Goal: Task Accomplishment & Management: Manage account settings

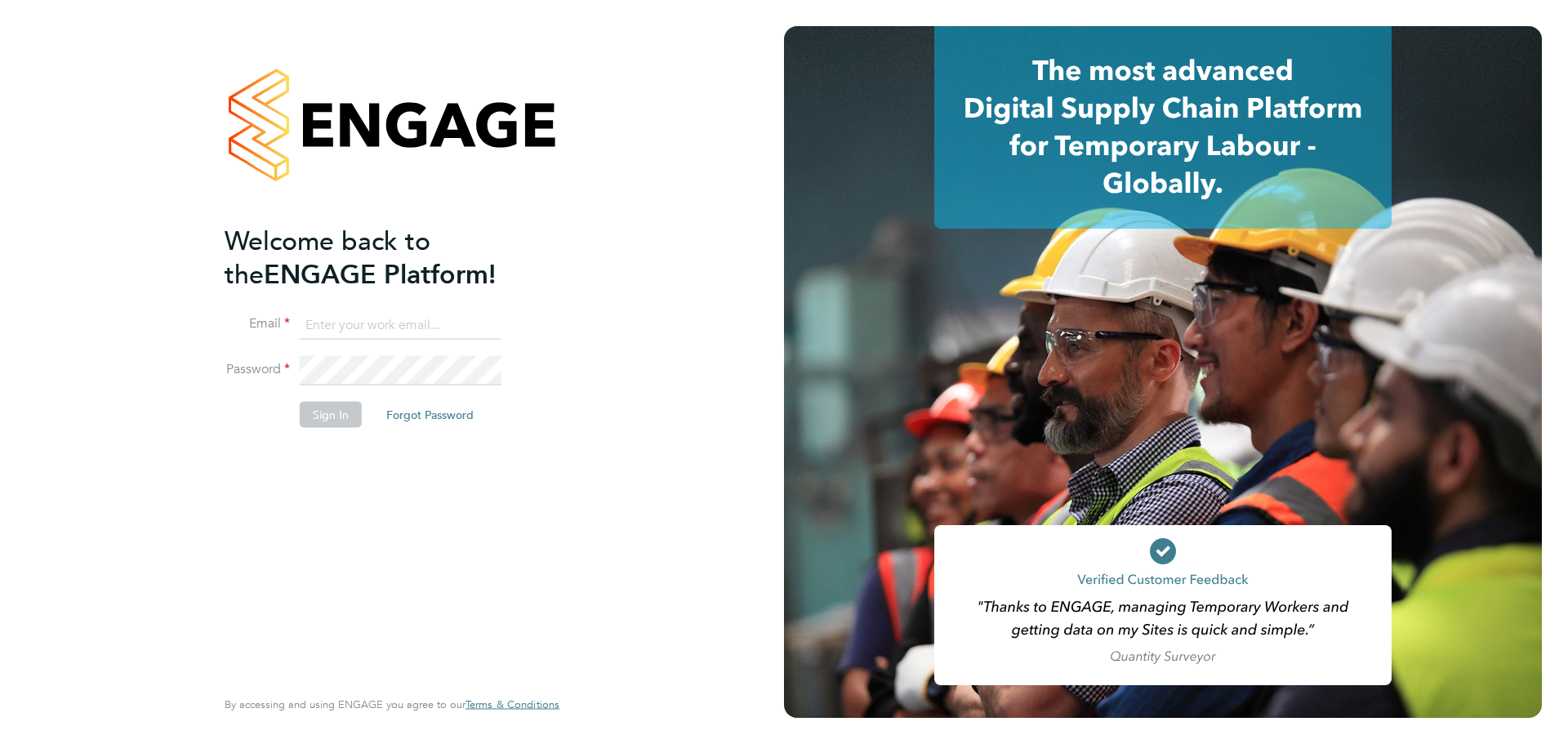
type input "kakha.buchukuri@vistry.co.uk"
click at [333, 411] on button "Sign In" at bounding box center [331, 413] width 62 height 26
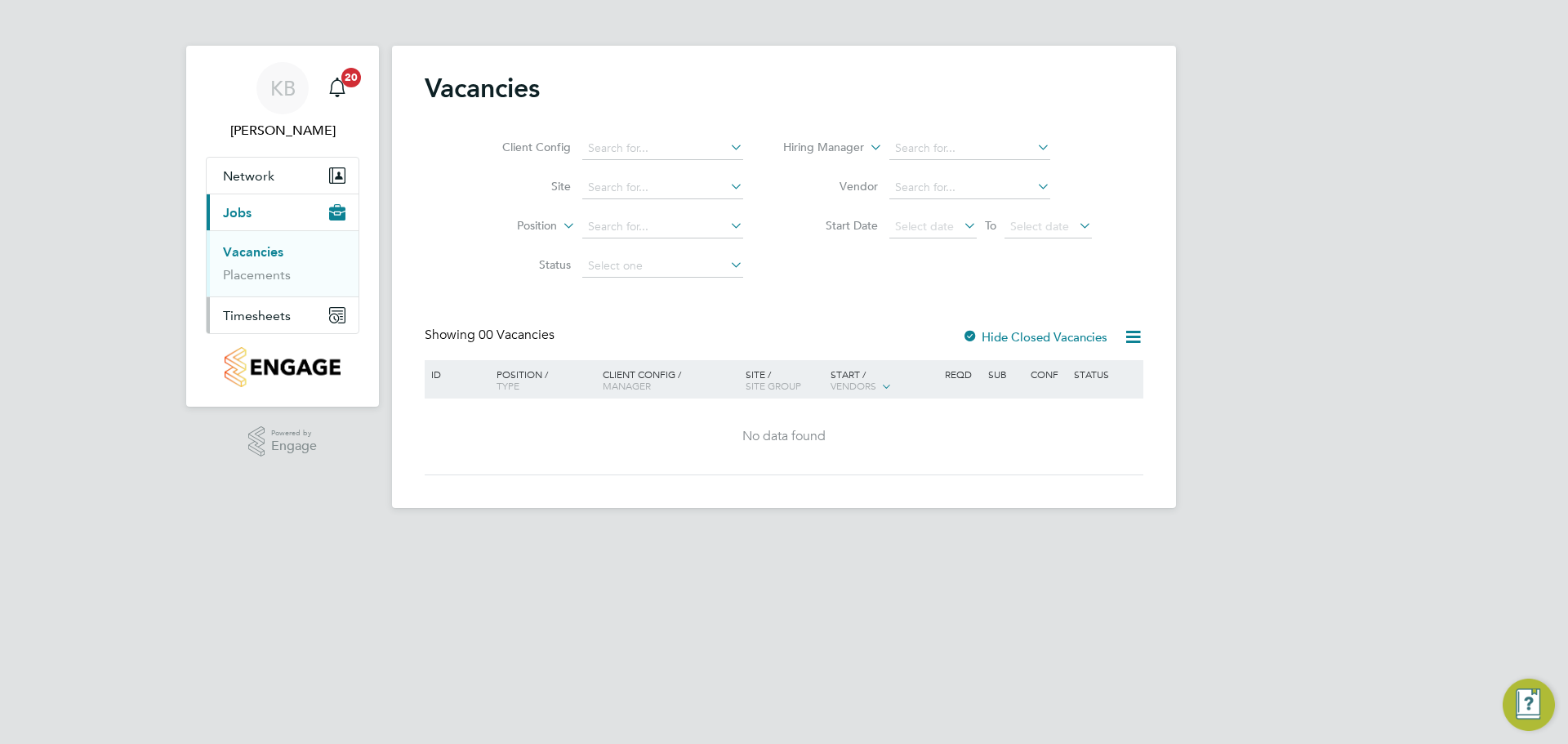
click at [253, 314] on span "Timesheets" at bounding box center [257, 315] width 68 height 15
click at [251, 285] on link "Timesheets" at bounding box center [257, 288] width 68 height 15
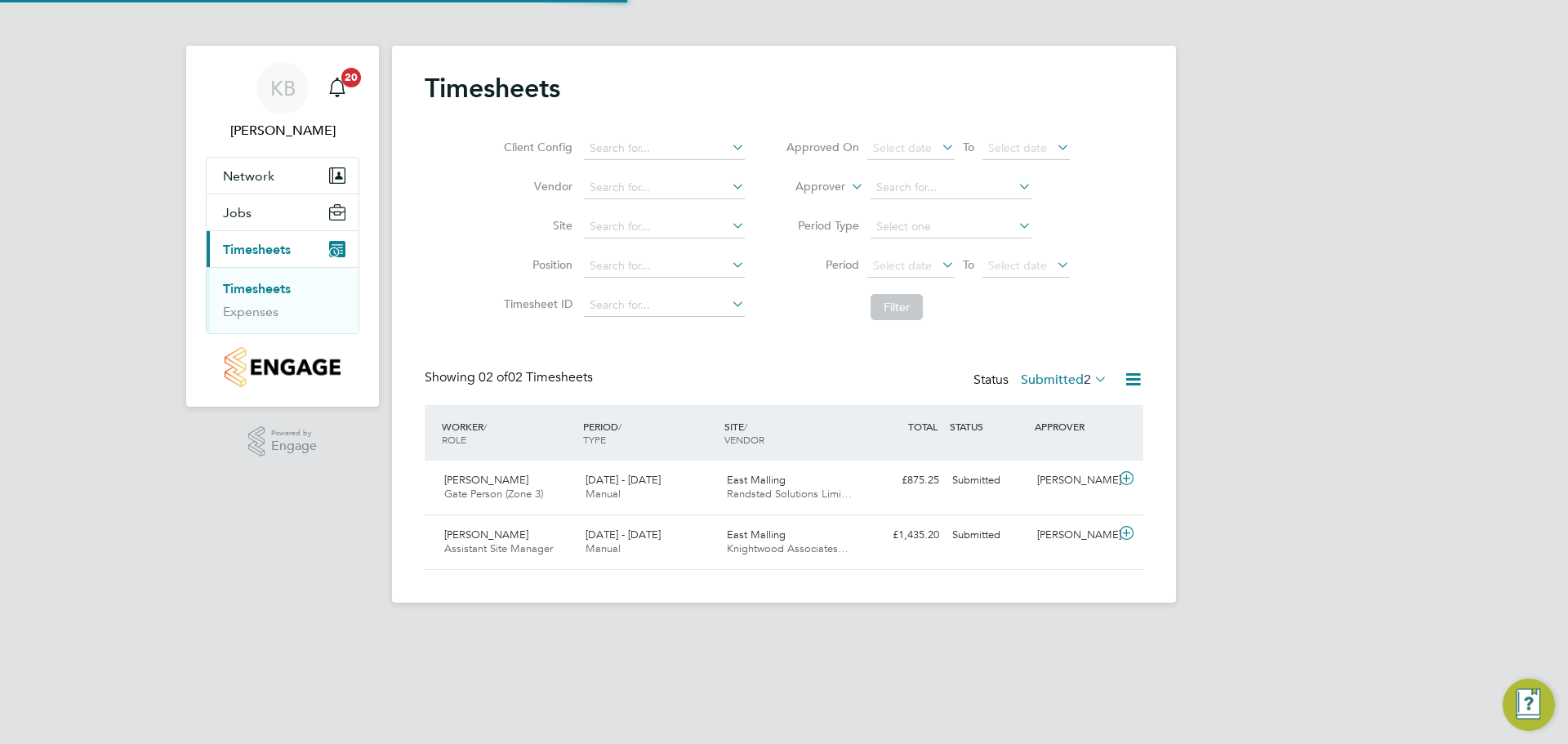
scroll to position [41, 142]
click at [982, 480] on div "Submitted" at bounding box center [988, 481] width 85 height 27
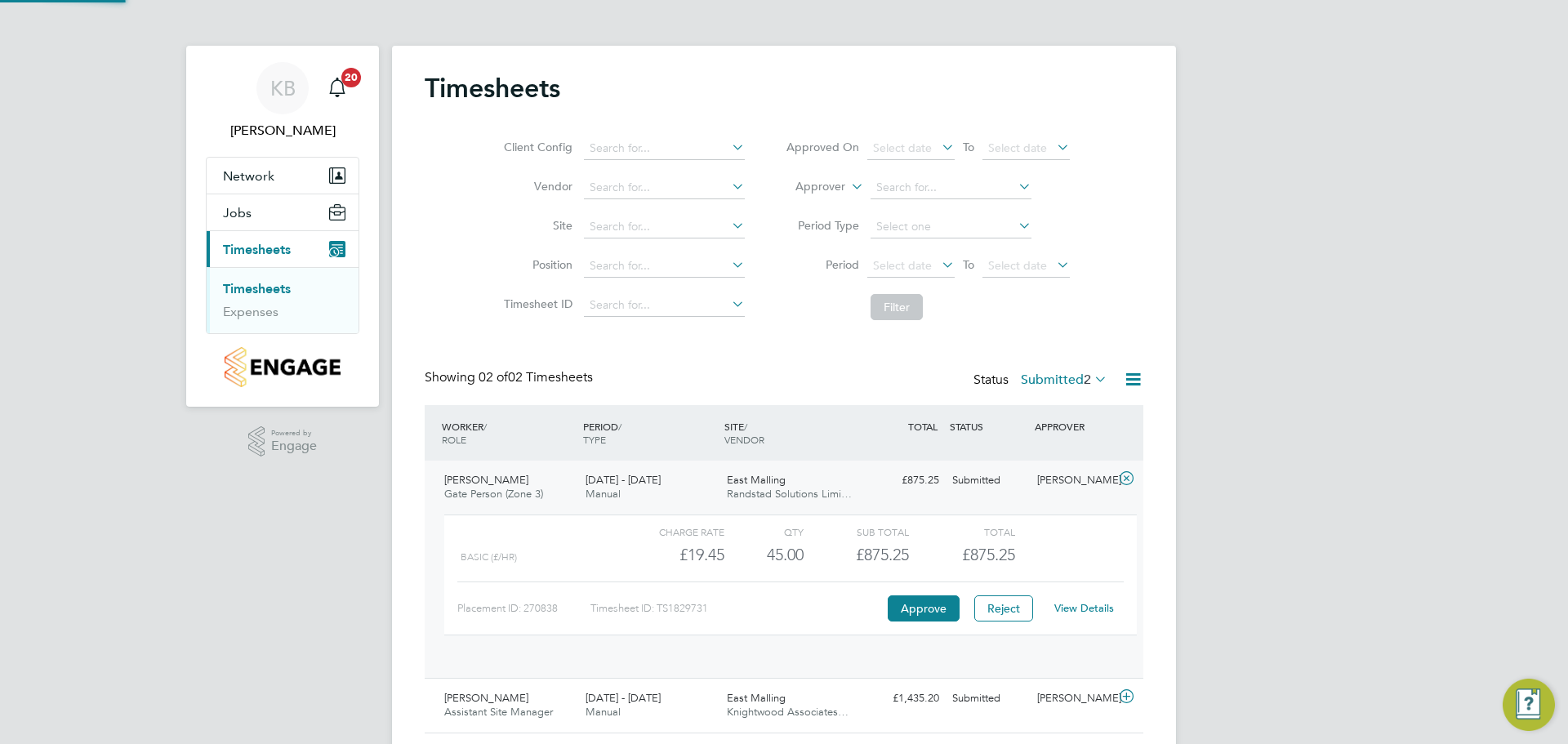
scroll to position [28, 159]
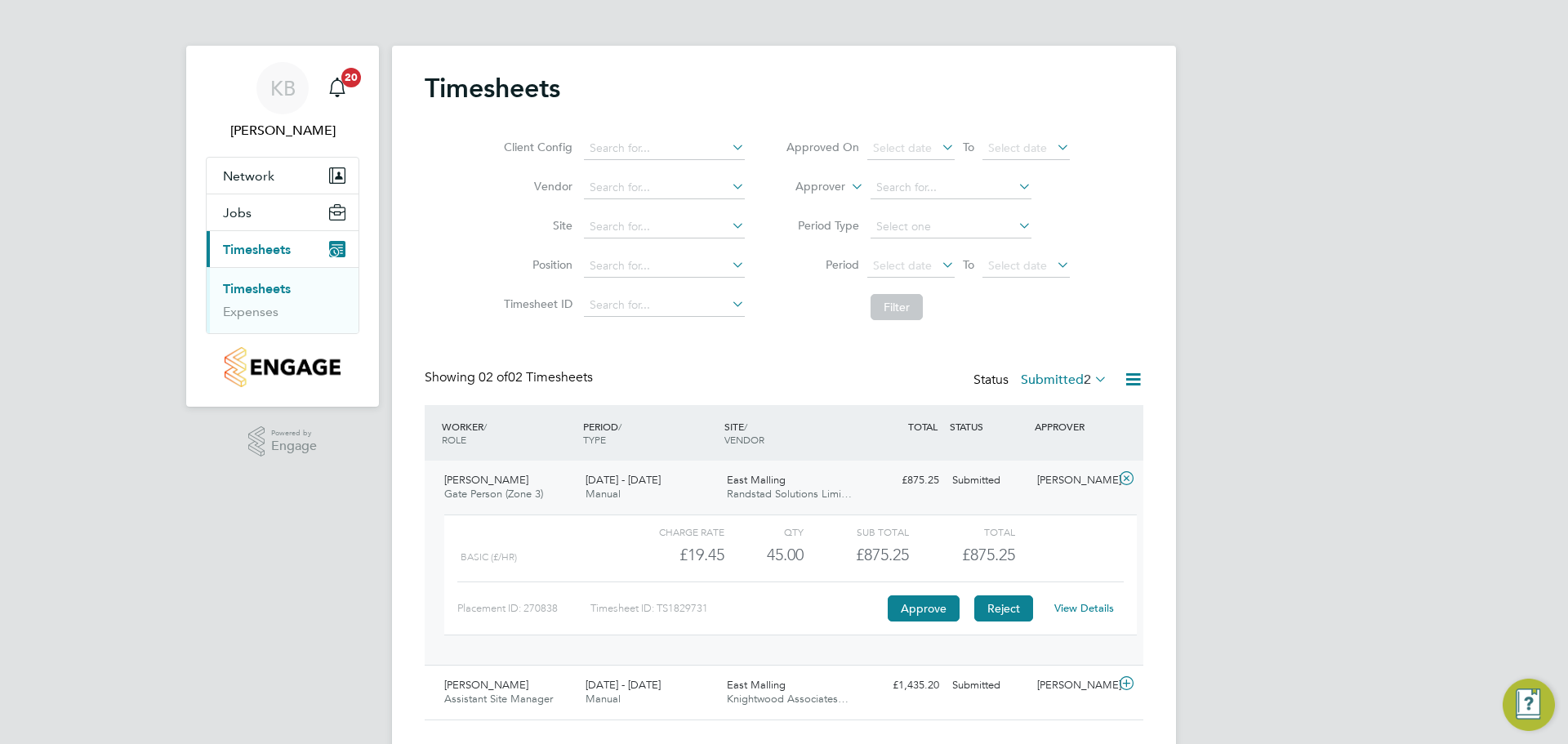
click at [1005, 606] on button "Reject" at bounding box center [1004, 608] width 59 height 26
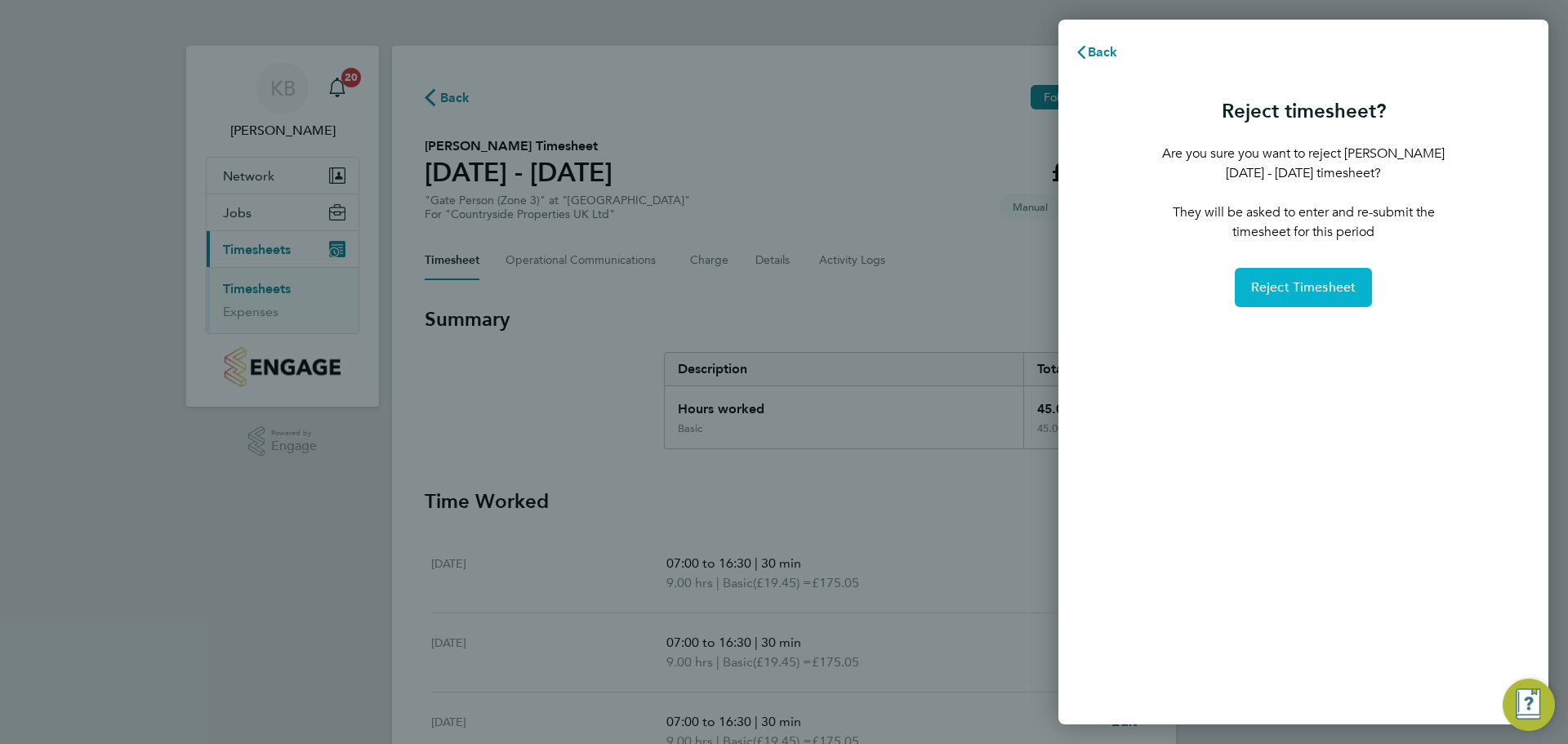
click at [1275, 289] on span "Reject Timesheet" at bounding box center [1303, 287] width 106 height 16
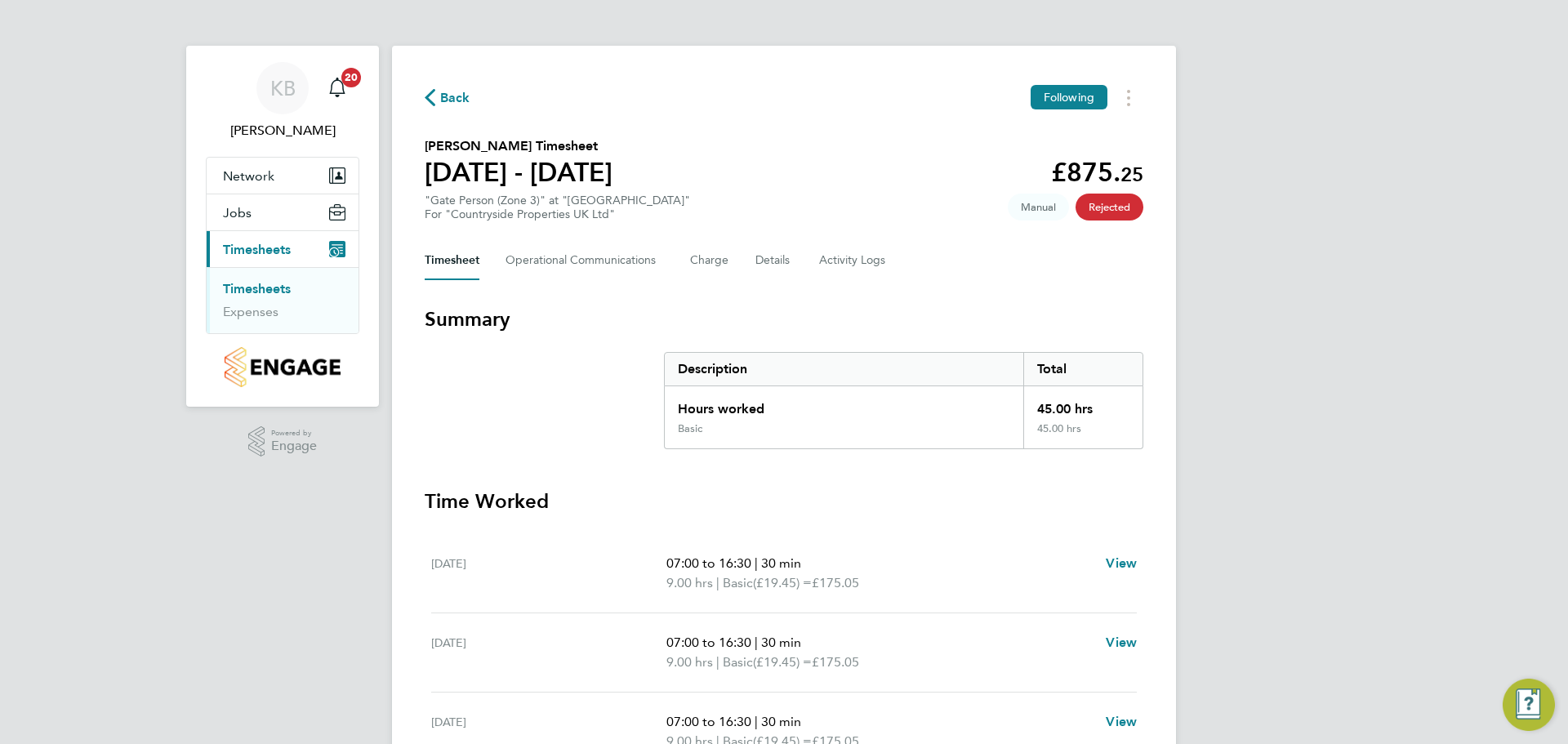
click at [263, 290] on link "Timesheets" at bounding box center [257, 288] width 68 height 15
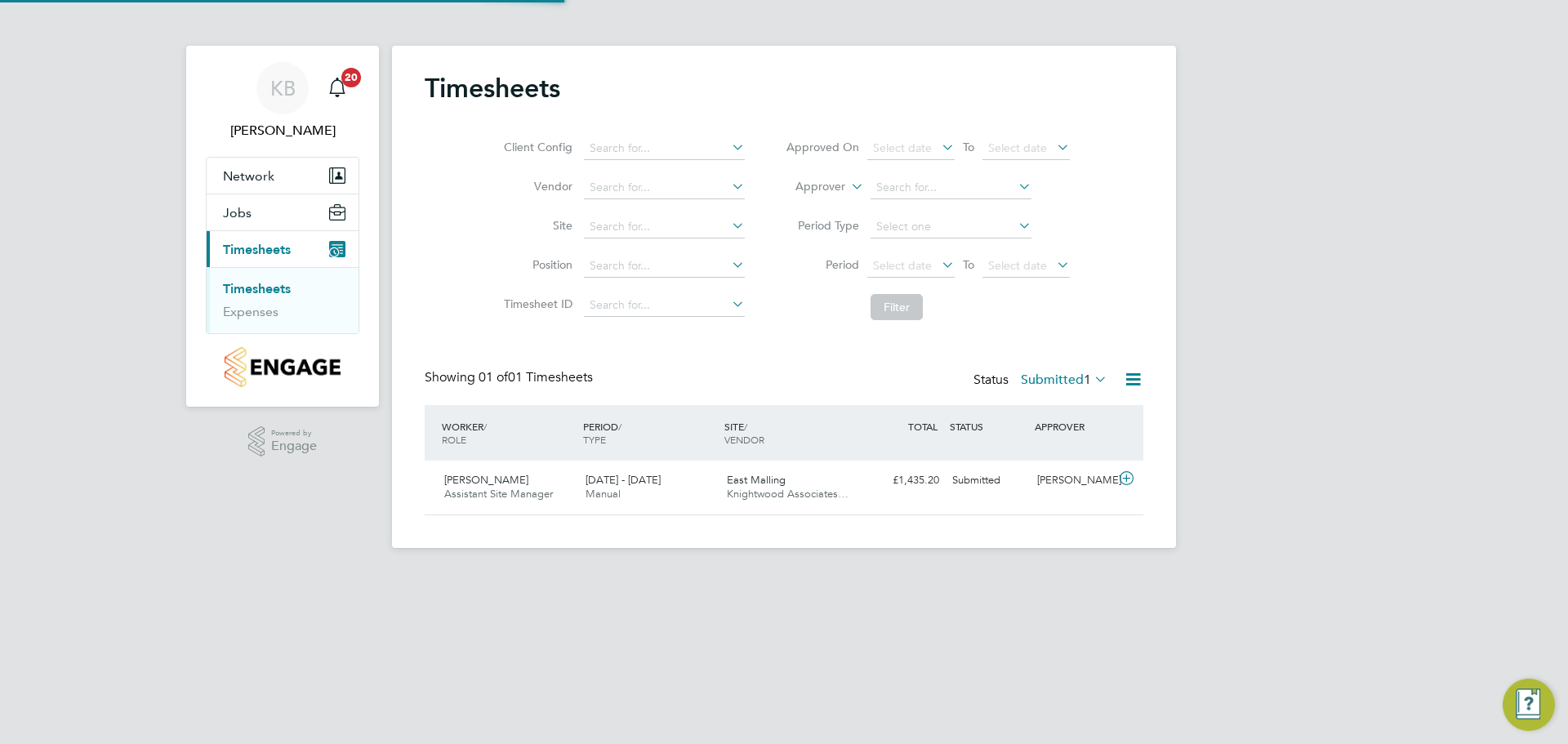
scroll to position [41, 142]
click at [980, 480] on div "Submitted" at bounding box center [988, 481] width 85 height 27
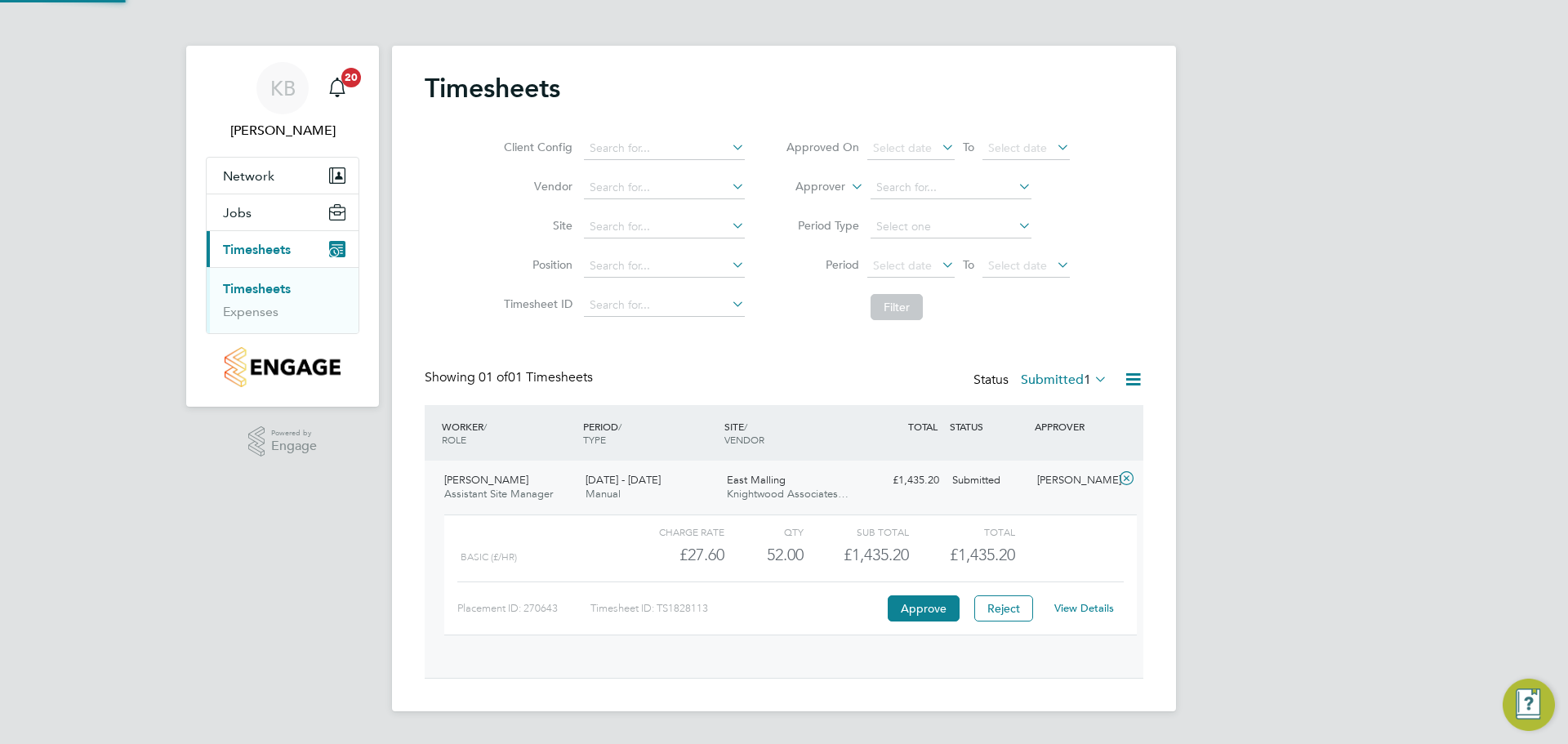
scroll to position [28, 159]
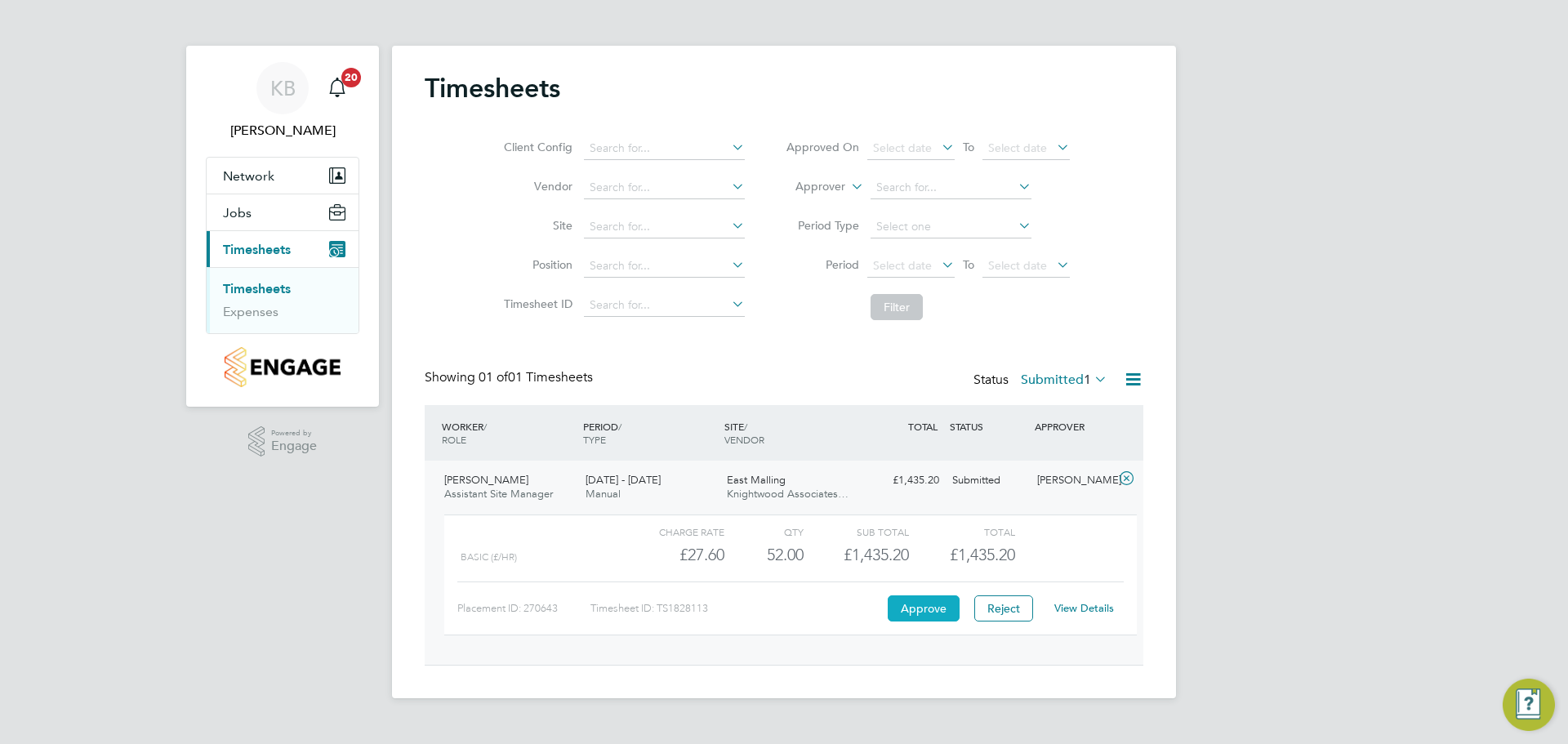
click at [920, 612] on button "Approve" at bounding box center [923, 608] width 72 height 26
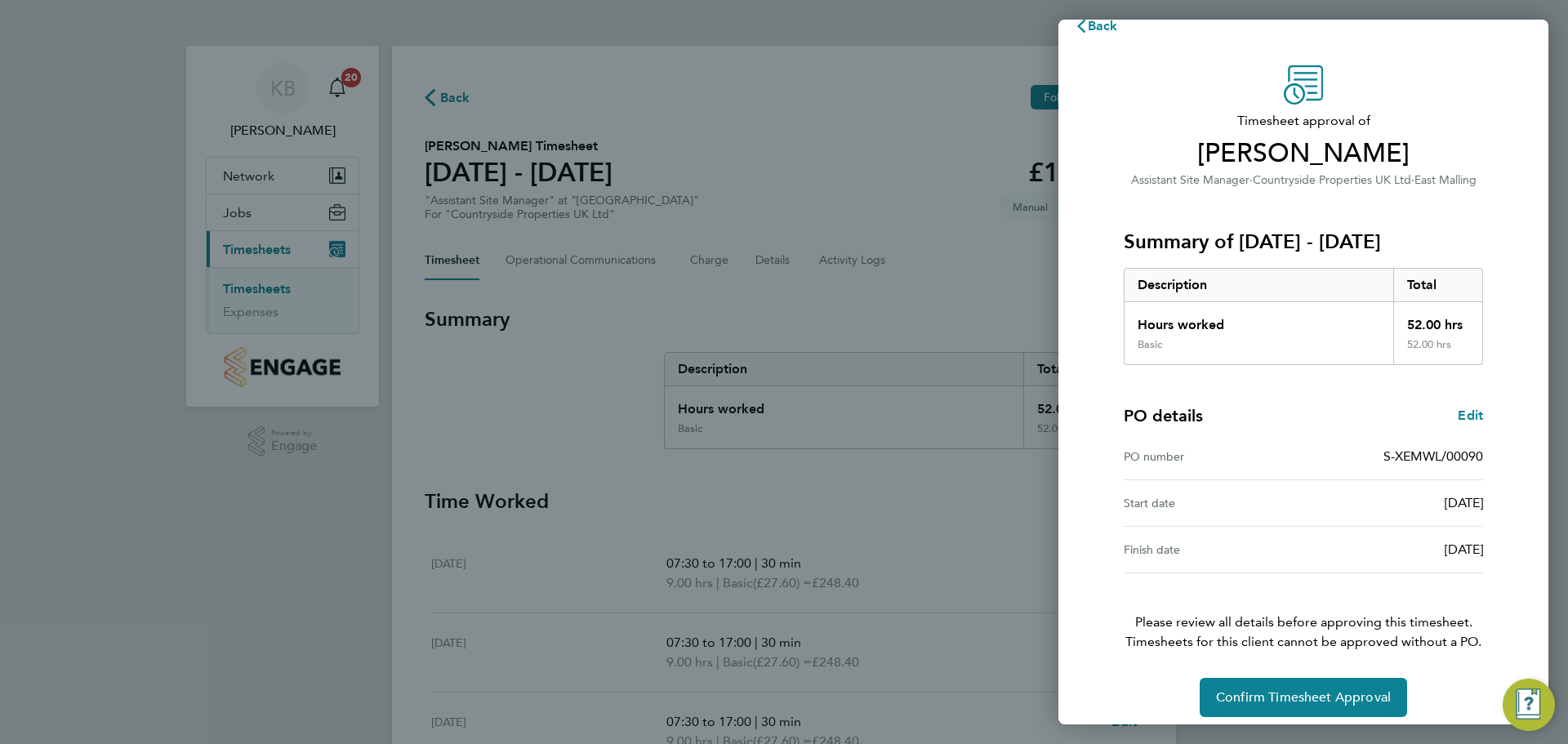
scroll to position [38, 0]
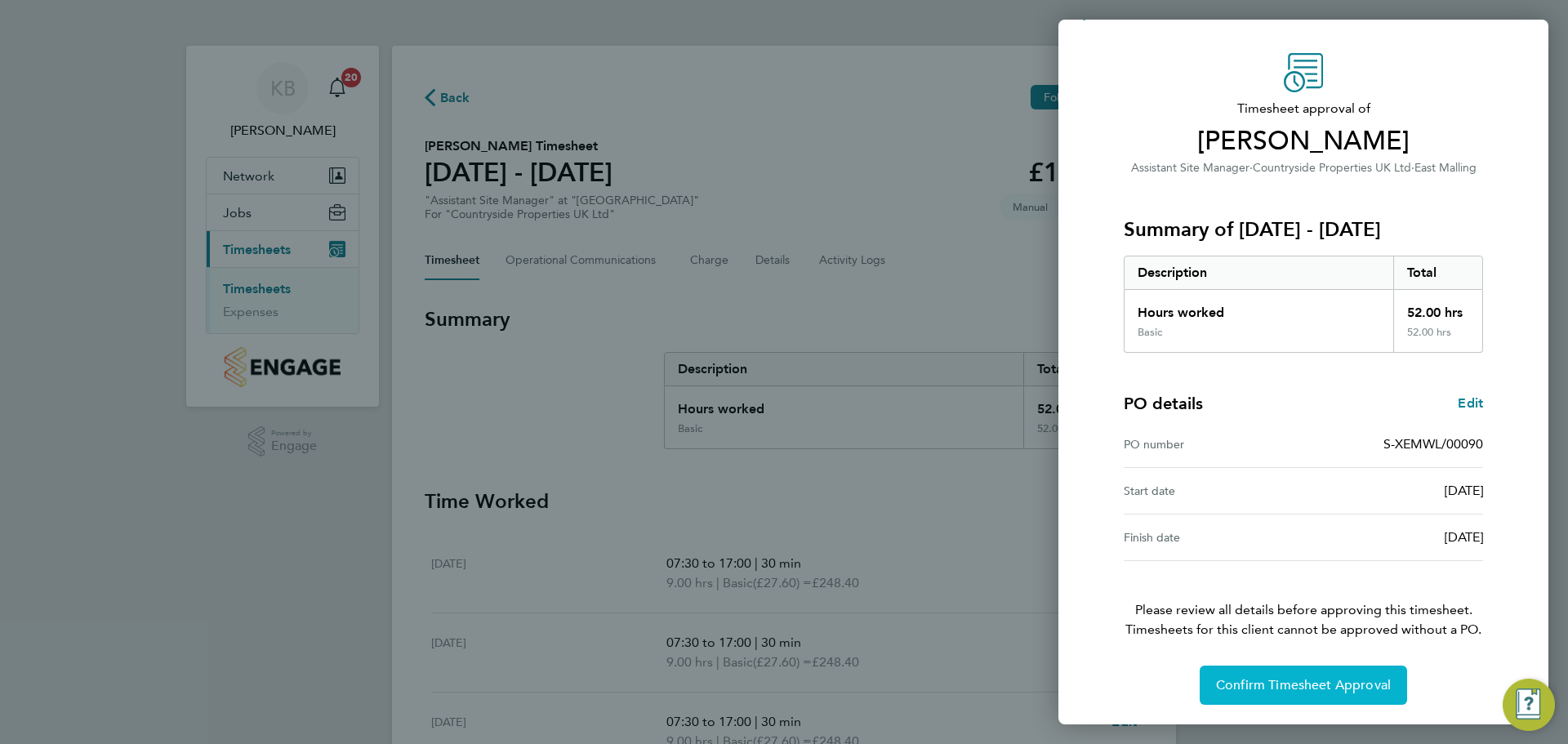
click at [1312, 684] on span "Confirm Timesheet Approval" at bounding box center [1303, 685] width 175 height 16
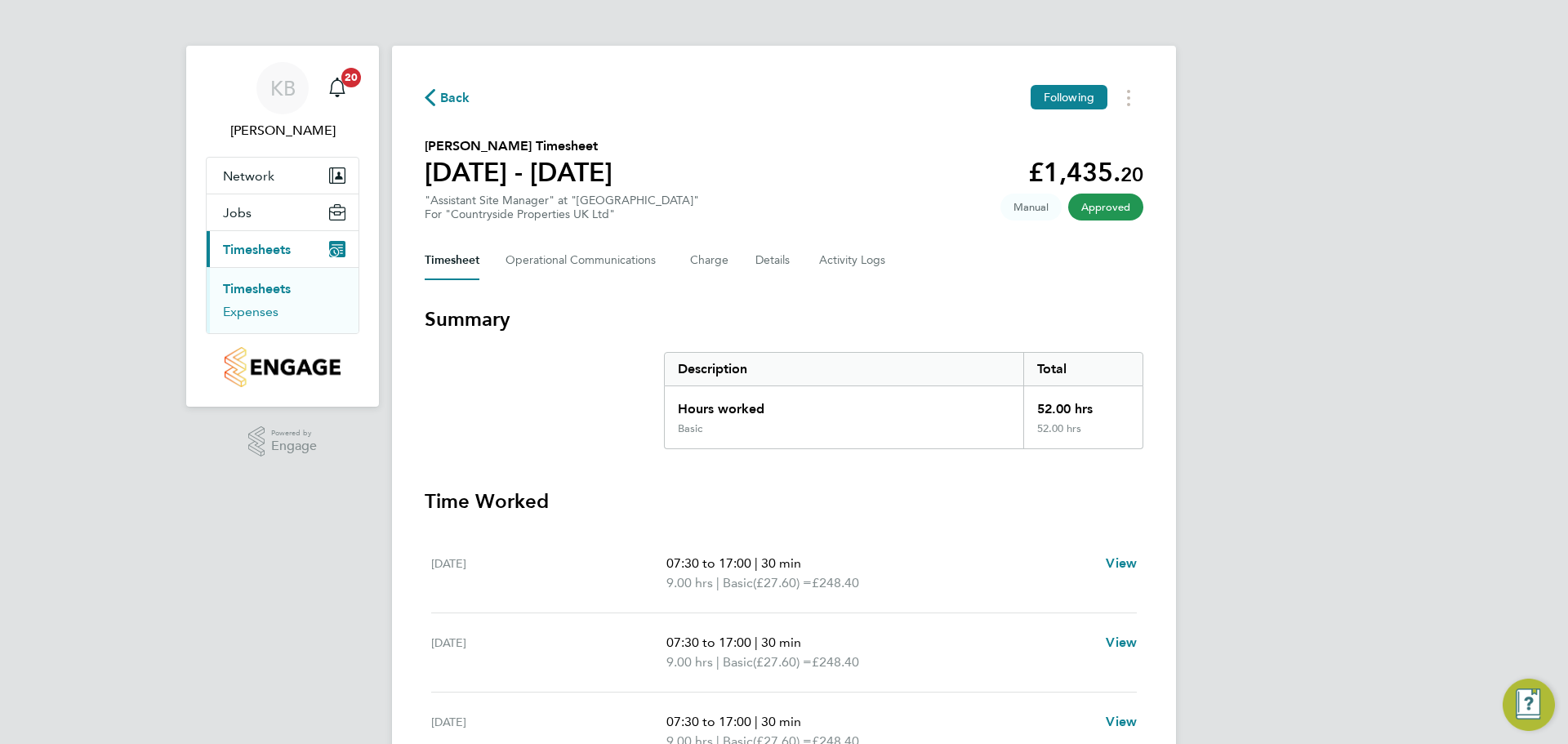
click at [253, 309] on link "Expenses" at bounding box center [251, 311] width 56 height 15
